Goal: Task Accomplishment & Management: Complete application form

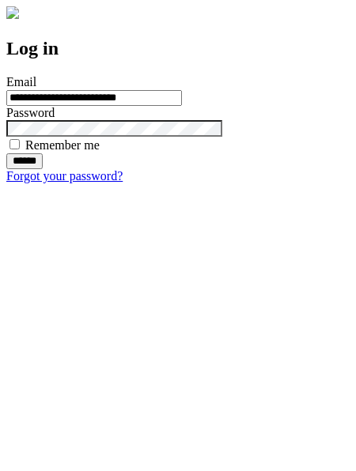
type input "**********"
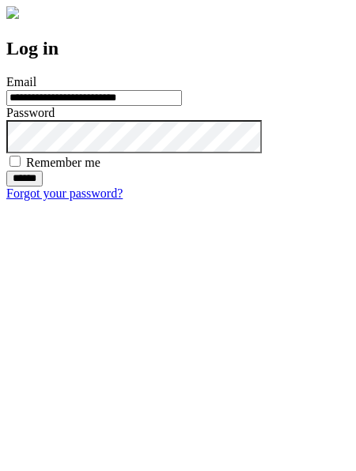
click at [43, 187] on input "******" at bounding box center [24, 179] width 36 height 16
